Goal: Task Accomplishment & Management: Manage account settings

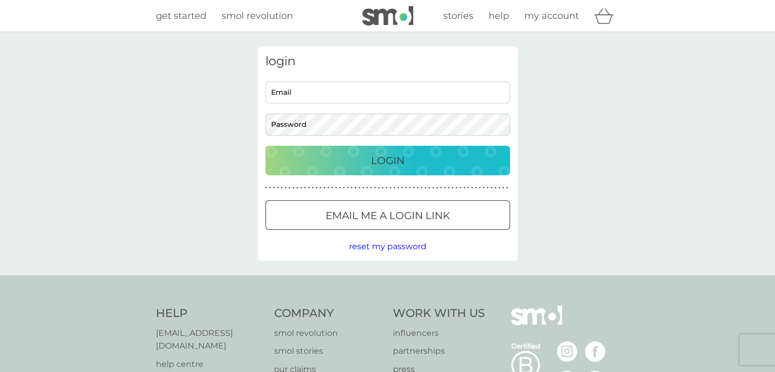
type input "[EMAIL_ADDRESS][DOMAIN_NAME]"
click at [400, 162] on p "Login" at bounding box center [388, 160] width 34 height 16
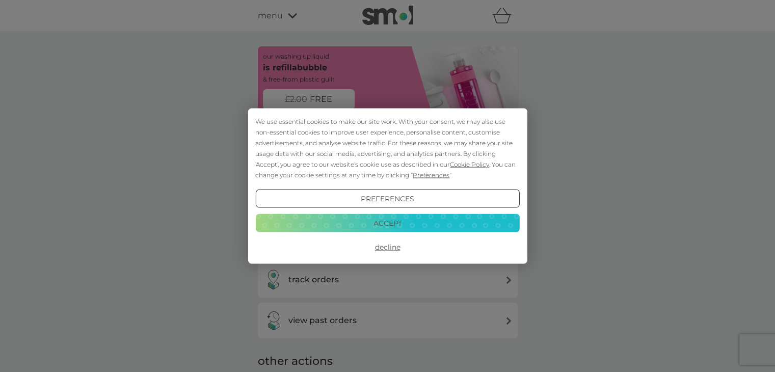
click at [418, 221] on button "Accept" at bounding box center [387, 223] width 264 height 18
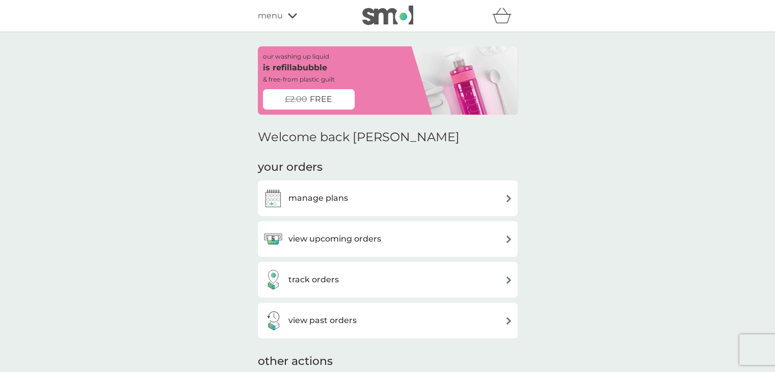
click at [288, 14] on icon at bounding box center [292, 15] width 9 height 5
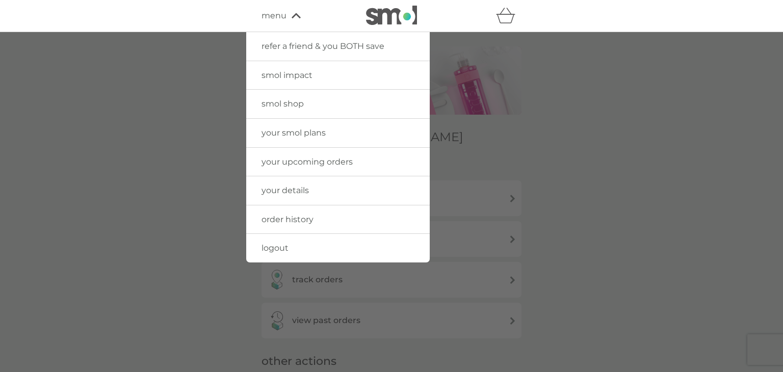
click at [301, 221] on span "order history" at bounding box center [288, 220] width 52 height 10
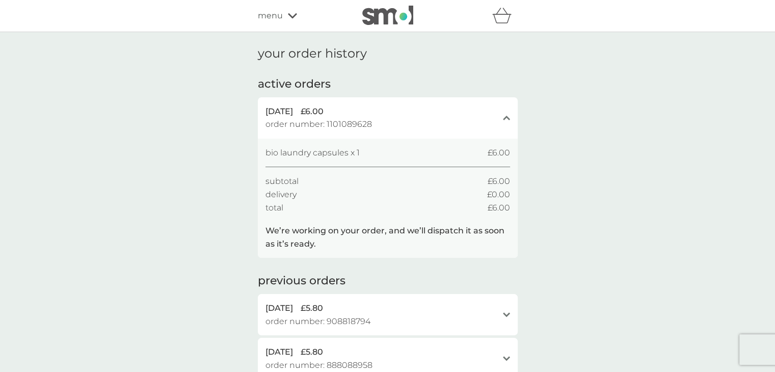
click at [289, 16] on icon at bounding box center [292, 15] width 9 height 5
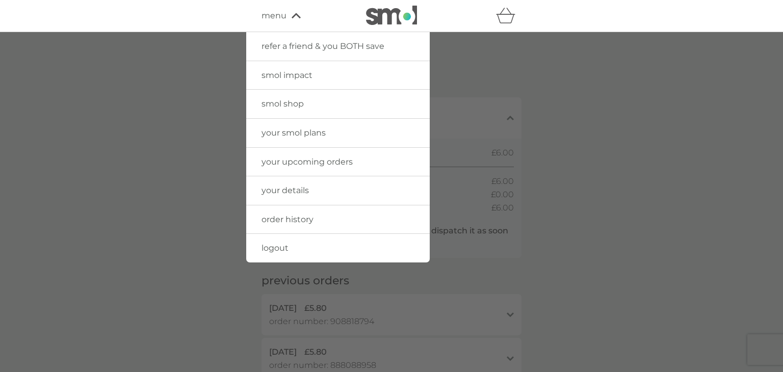
click at [310, 192] on link "your details" at bounding box center [338, 190] width 184 height 29
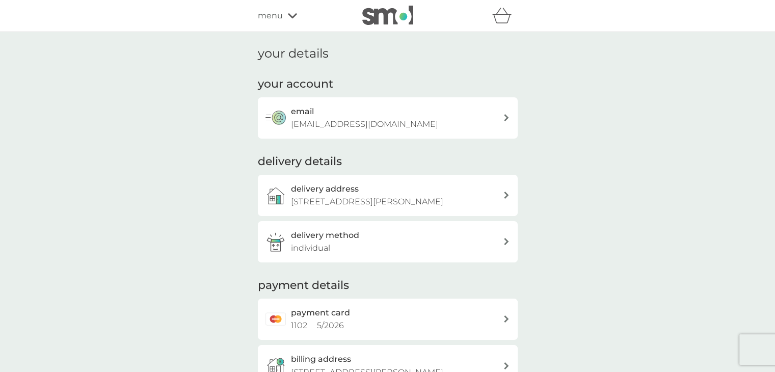
click at [288, 13] on div "menu" at bounding box center [301, 15] width 87 height 13
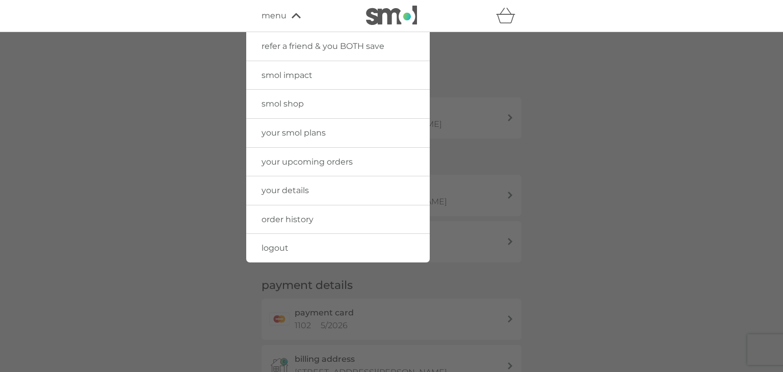
click at [318, 135] on span "your smol plans" at bounding box center [294, 133] width 64 height 10
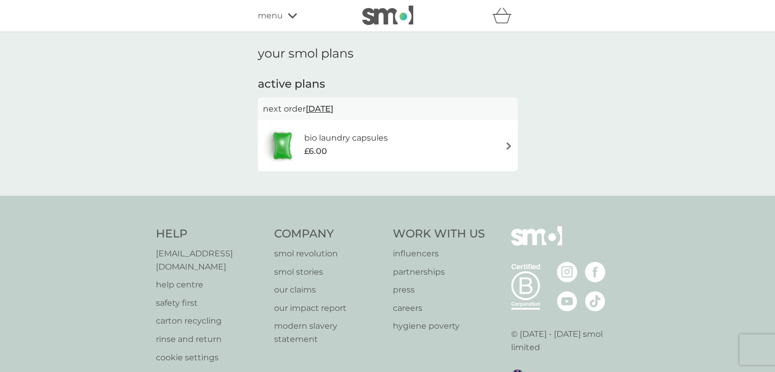
click at [506, 145] on img at bounding box center [509, 146] width 8 height 8
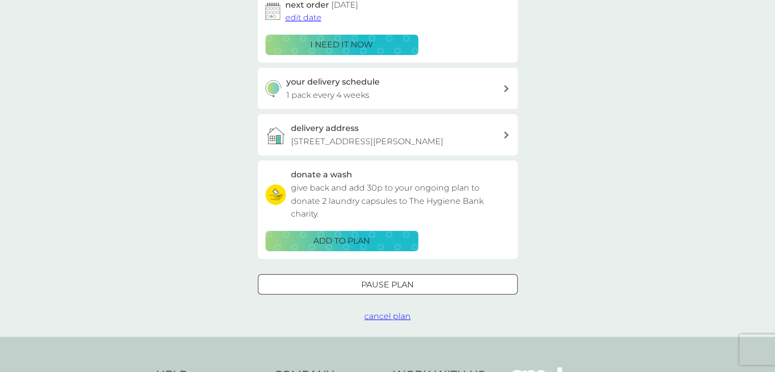
scroll to position [184, 0]
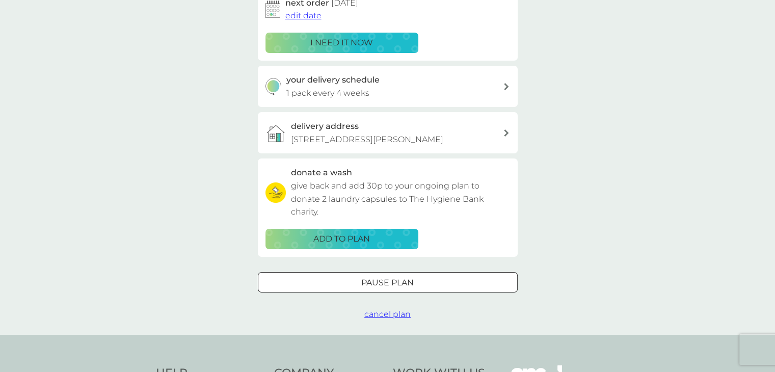
click at [382, 319] on span "cancel plan" at bounding box center [387, 314] width 46 height 10
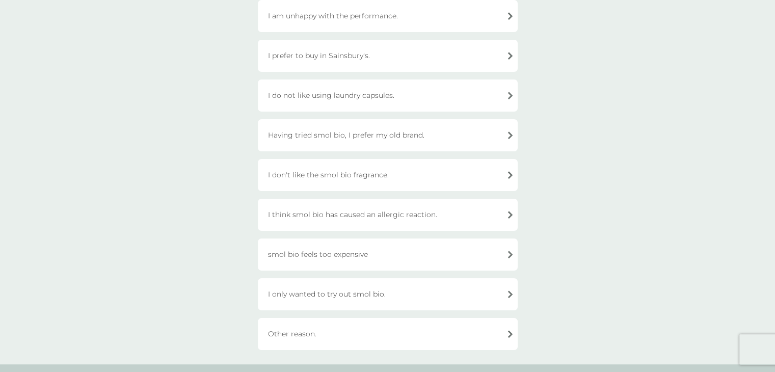
scroll to position [206, 0]
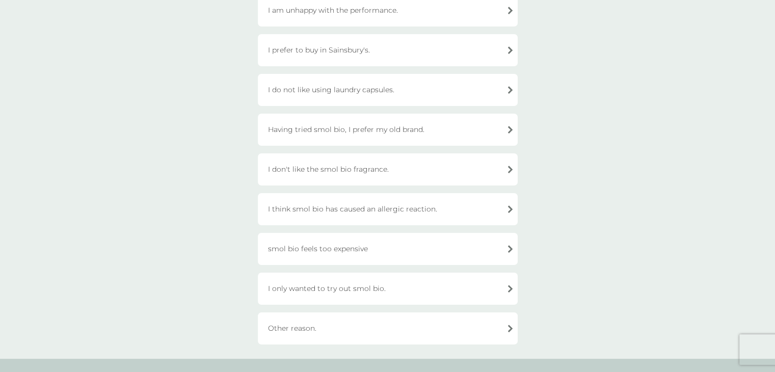
click at [364, 290] on div "I only wanted to try out smol bio." at bounding box center [388, 289] width 260 height 32
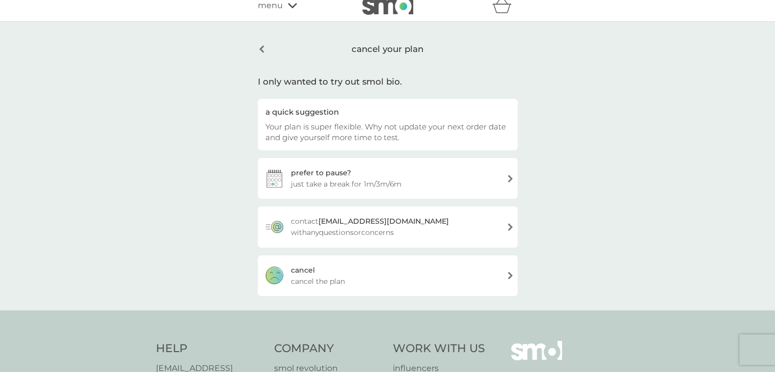
scroll to position [8, 0]
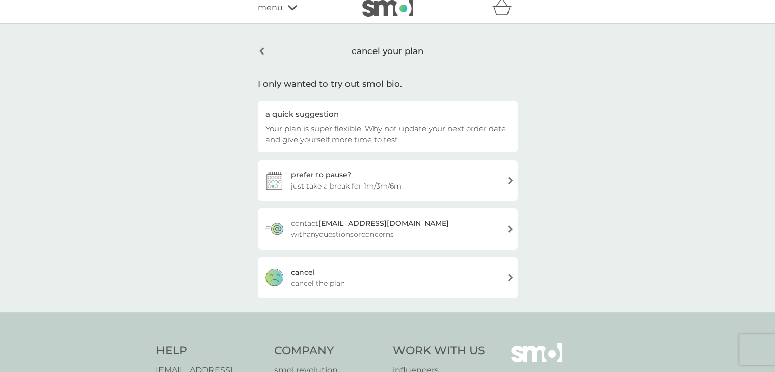
click at [308, 284] on span "cancel the plan" at bounding box center [318, 283] width 54 height 11
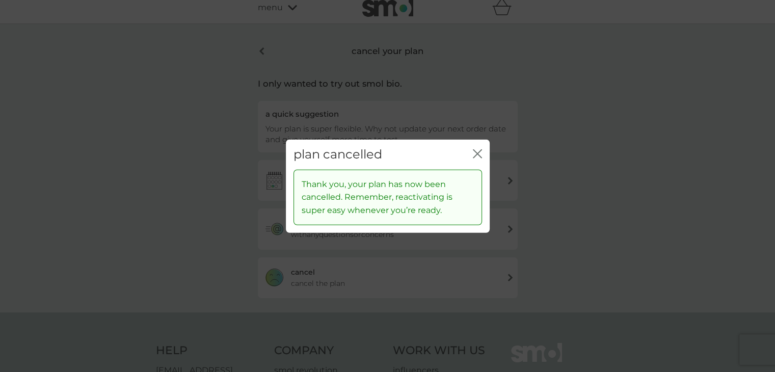
click at [474, 150] on icon "close" at bounding box center [476, 154] width 4 height 8
